Goal: Navigation & Orientation: Find specific page/section

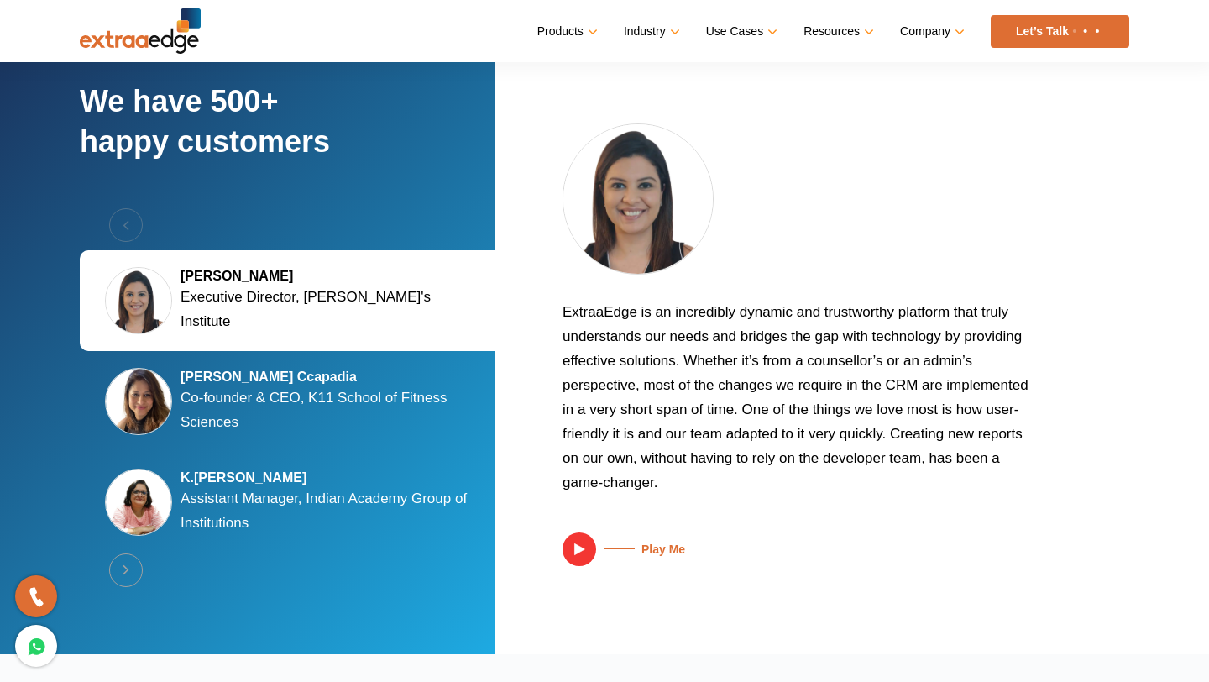
scroll to position [3141, 0]
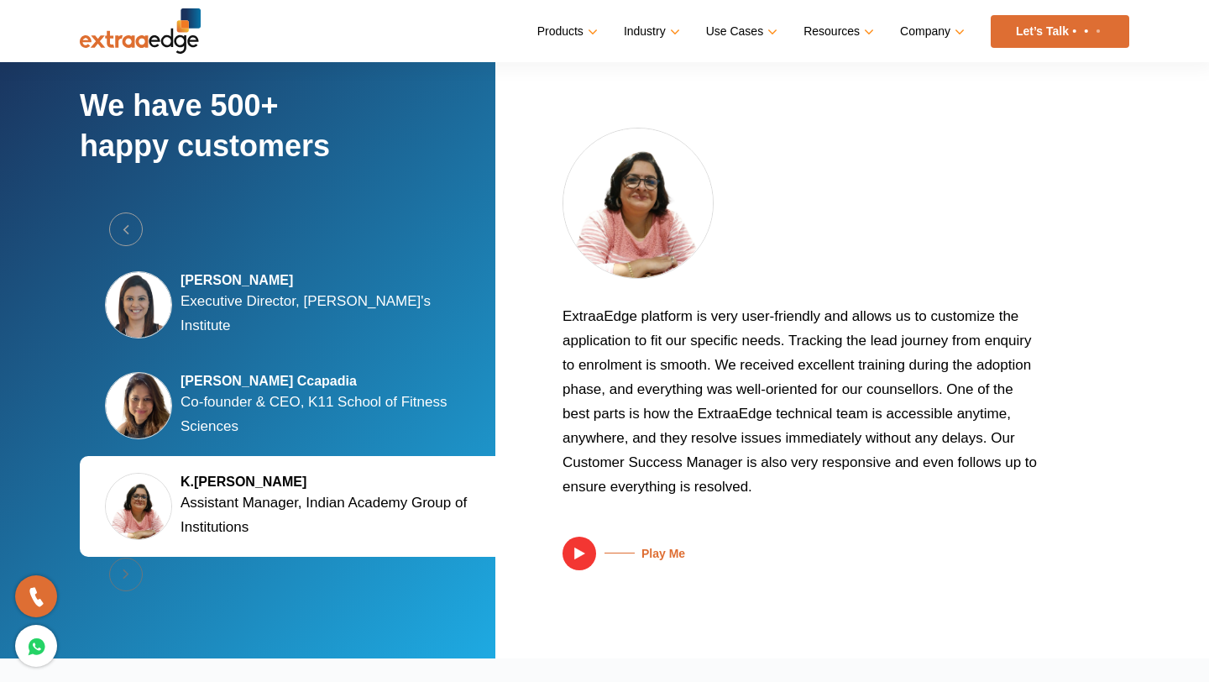
click at [124, 569] on div "Previous Silky Jain Marwah Executive Director, Tula's Institute Kalyani Kaizzad…" at bounding box center [294, 405] width 428 height 387
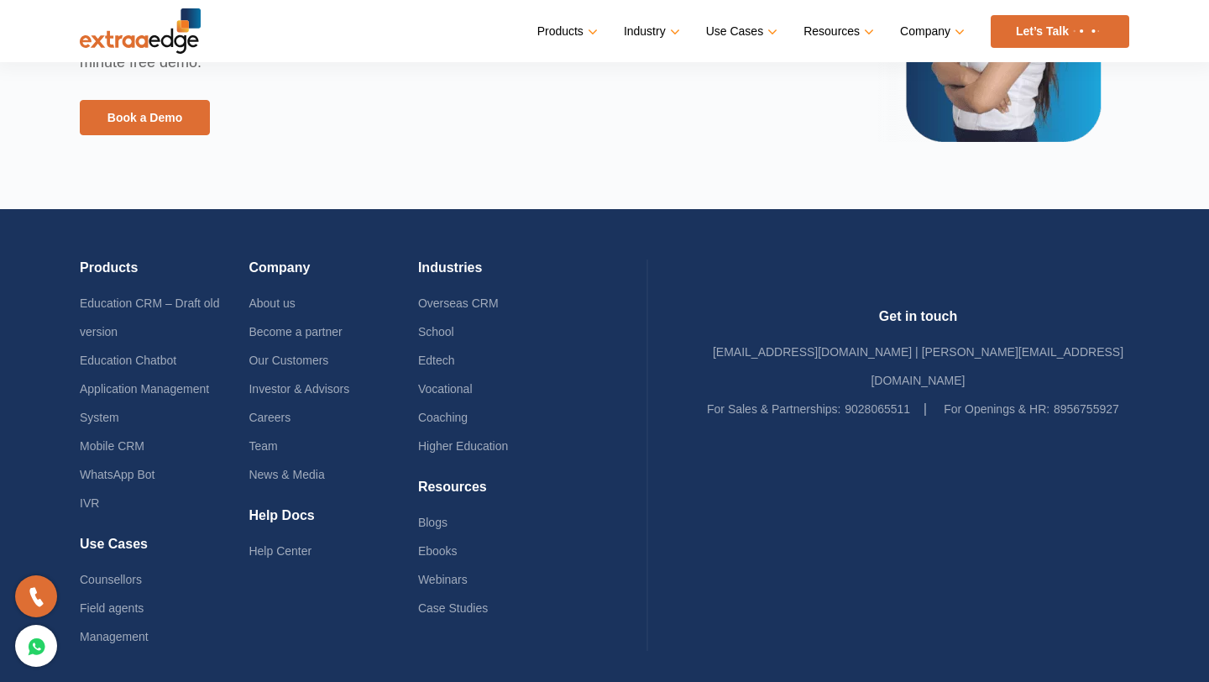
scroll to position [4069, 0]
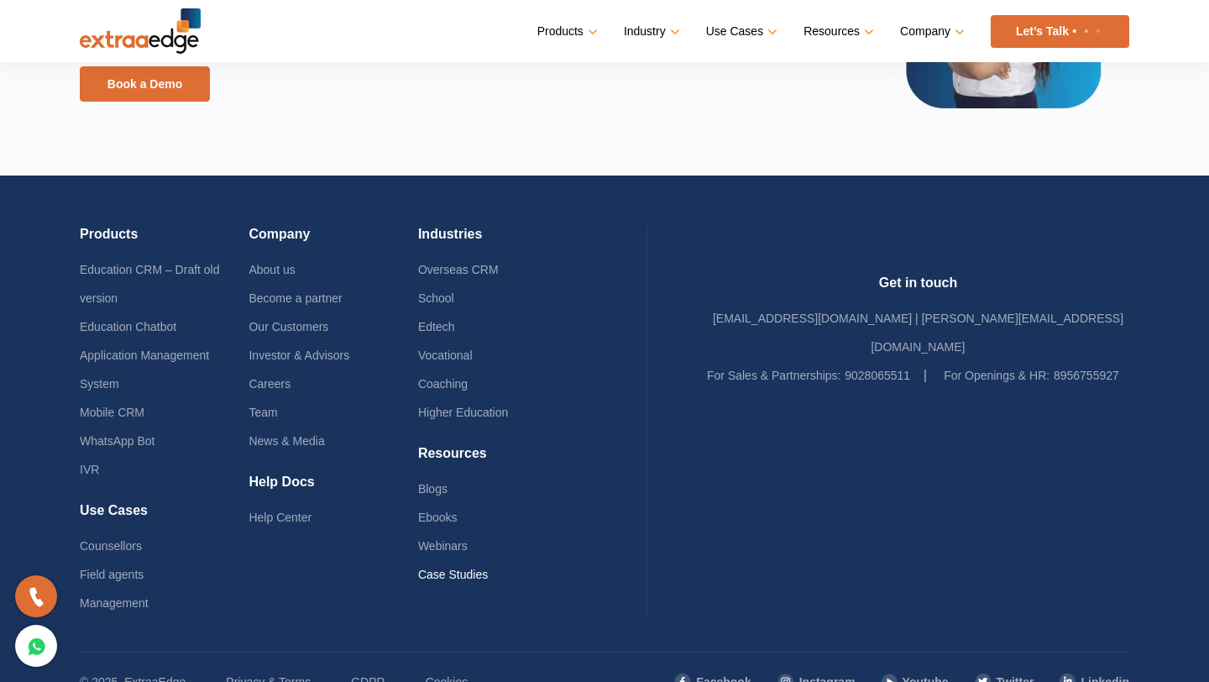
click at [486, 572] on link "Case Studies" at bounding box center [453, 573] width 70 height 13
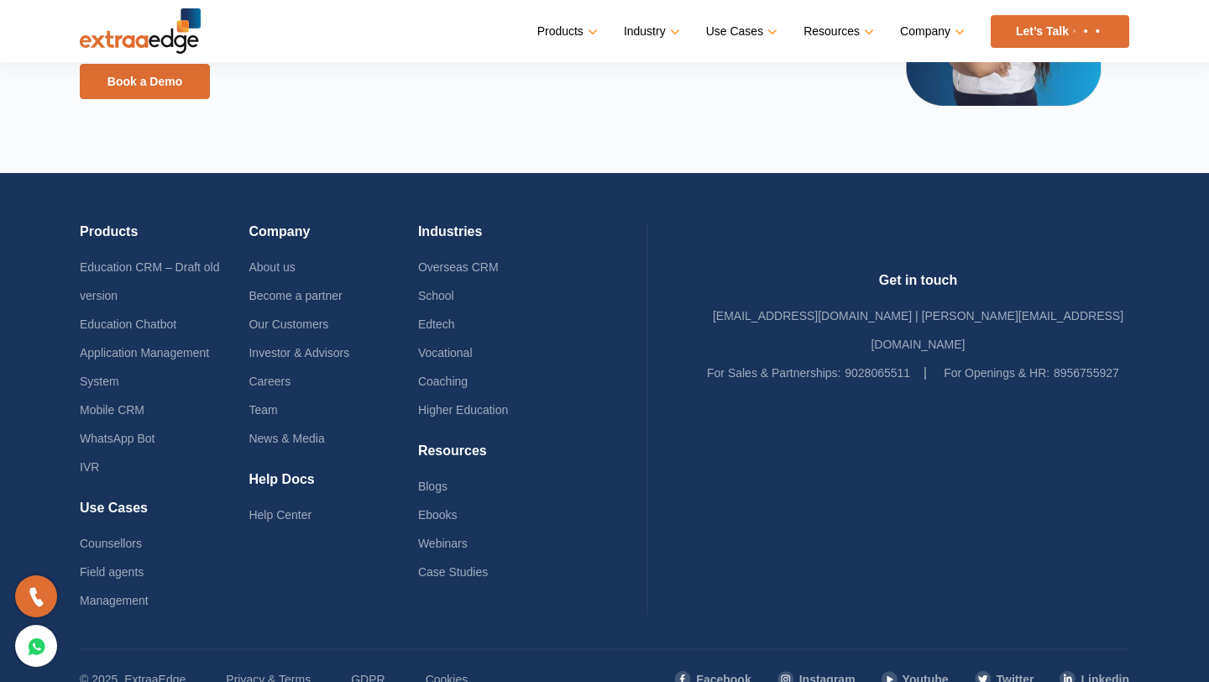
scroll to position [4033, 0]
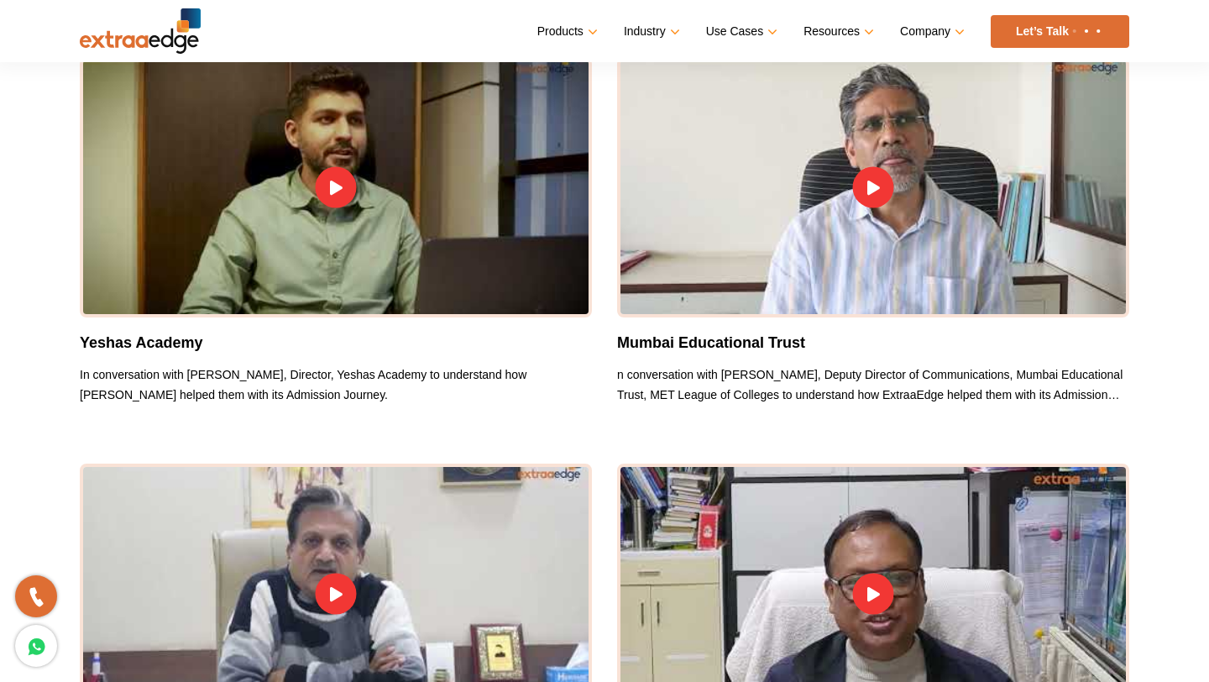
scroll to position [4767, 0]
